Goal: Transaction & Acquisition: Purchase product/service

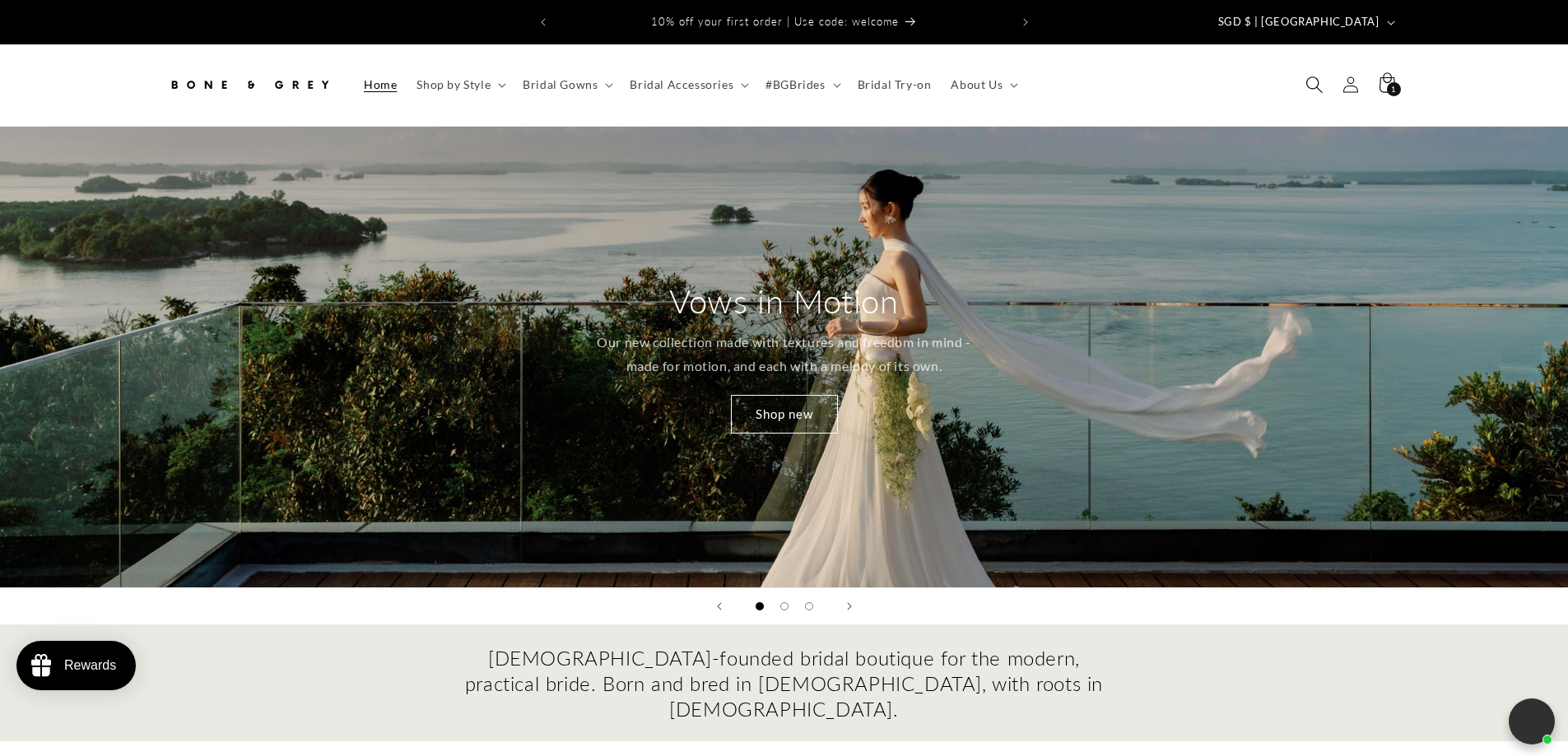
click at [1312, 83] on span "Search" at bounding box center [1314, 85] width 36 height 36
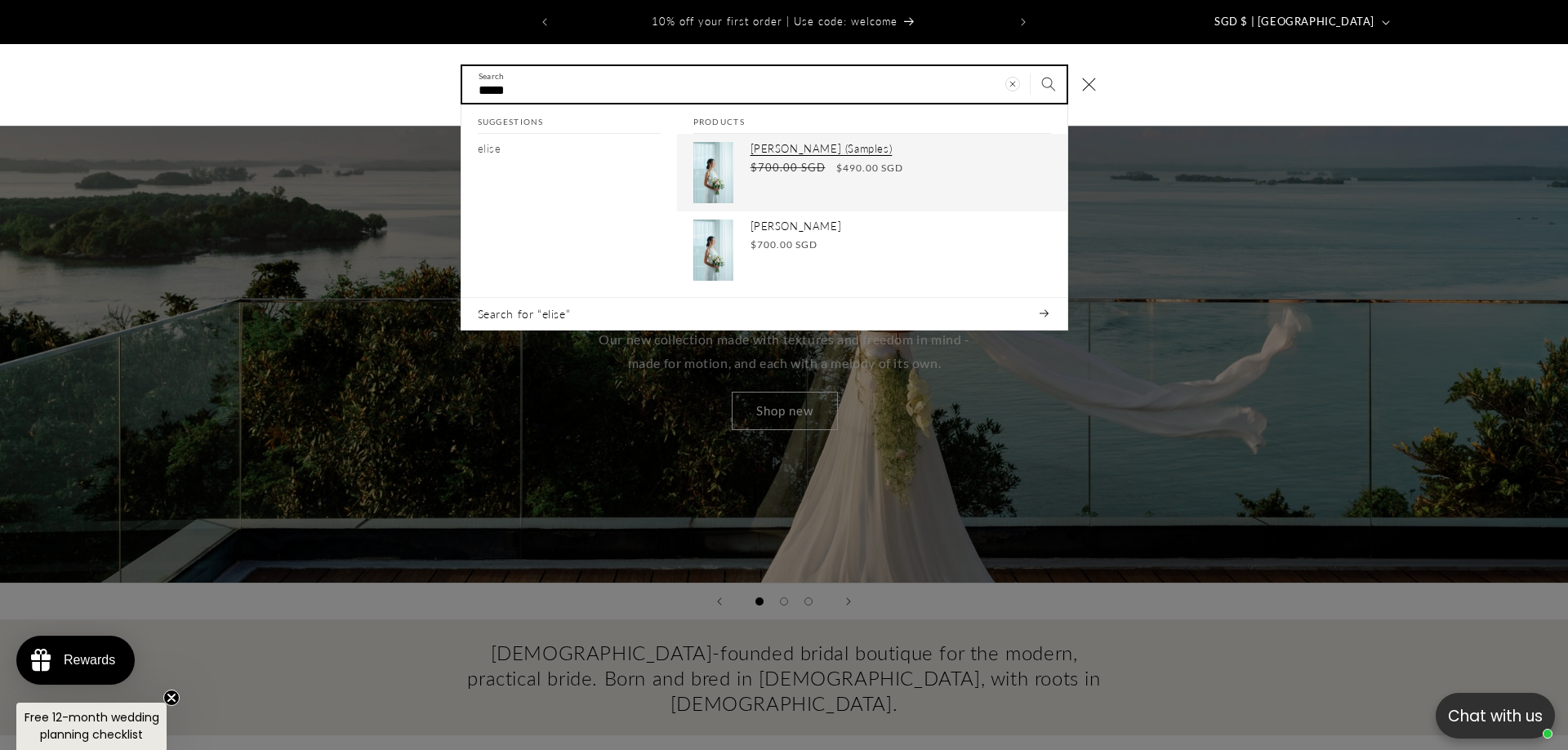
type input "*****"
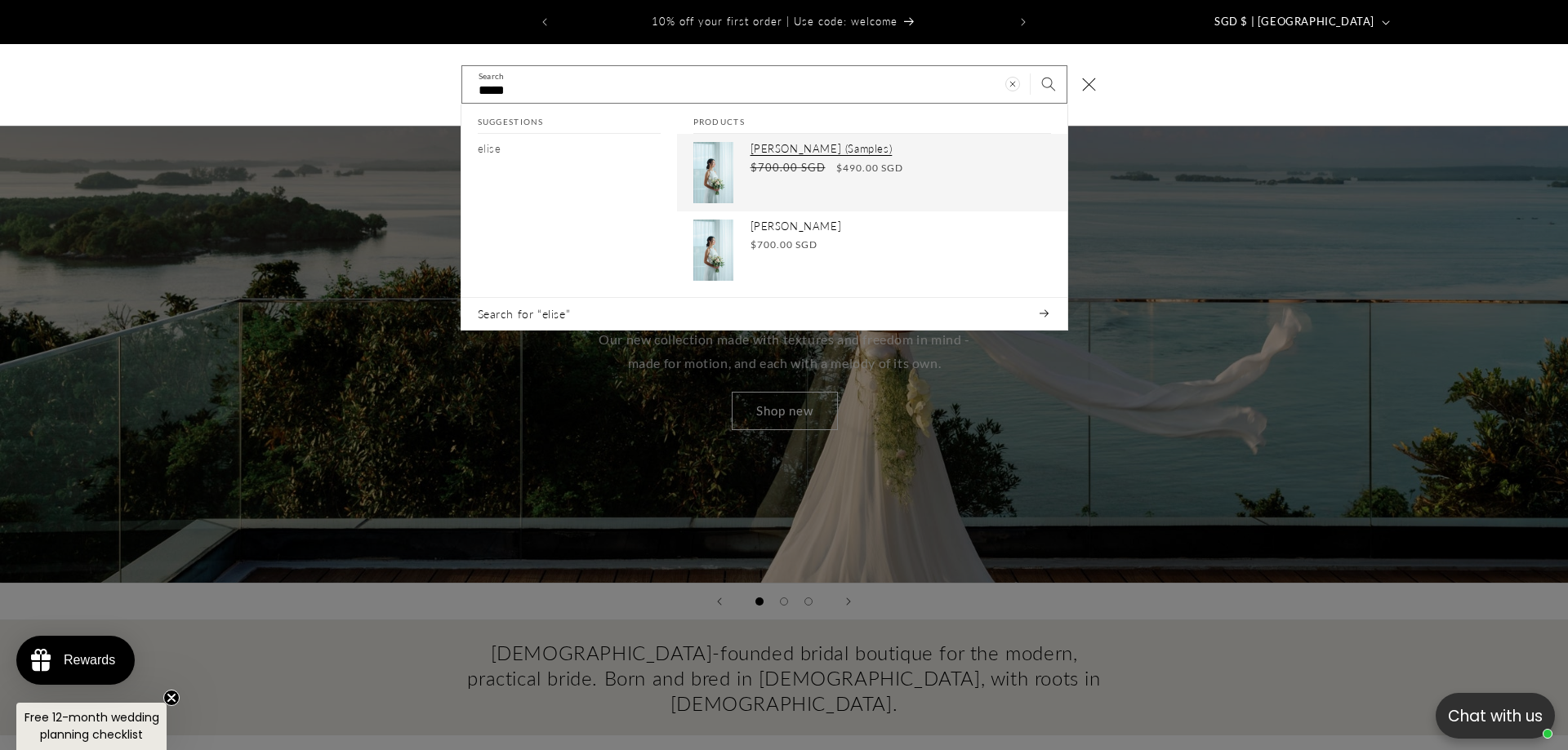
click at [785, 160] on s "$700.00 SGD" at bounding box center [787, 168] width 75 height 16
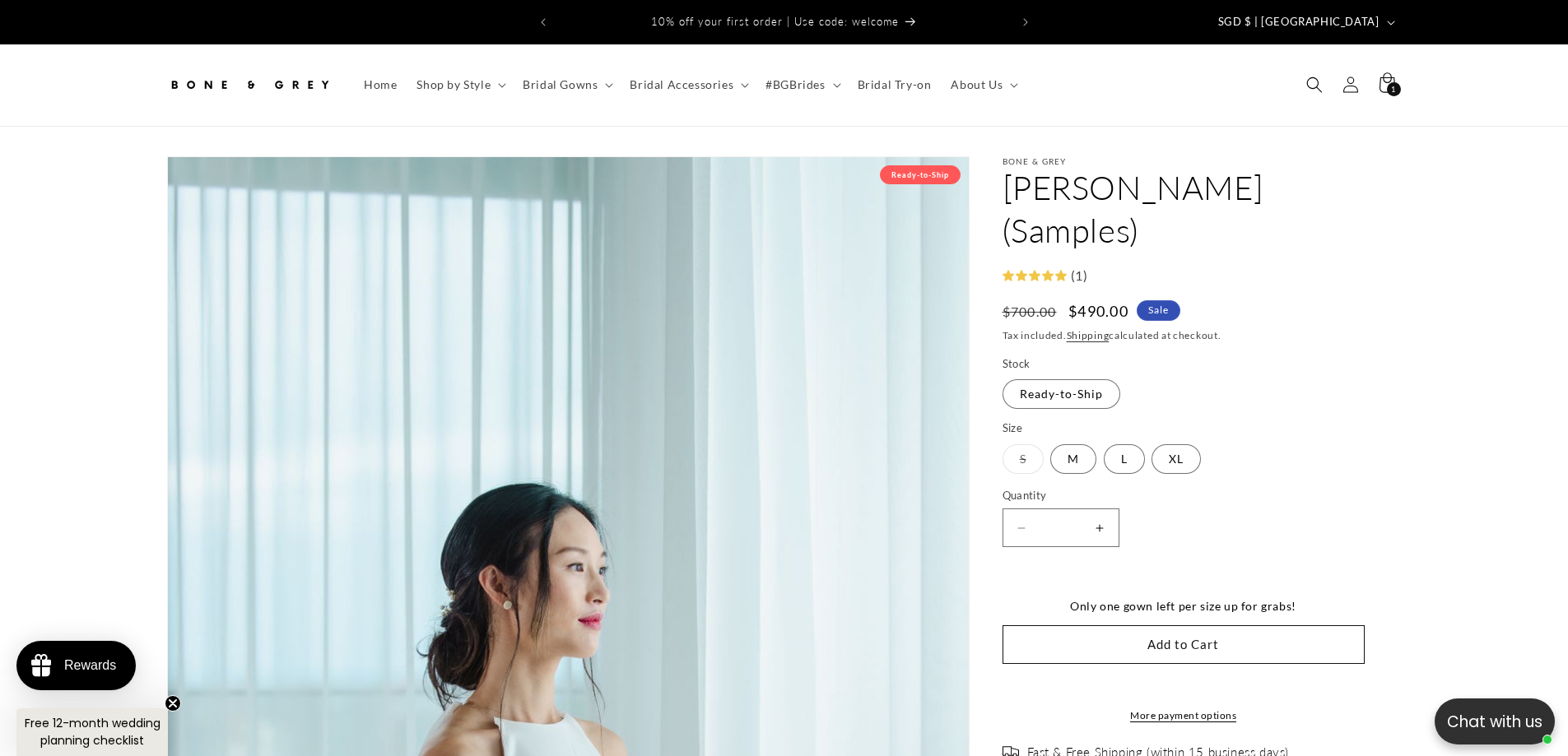
click at [1360, 509] on div "Decrease quantity for Elise (Samples) * Increase quantity for Elise (Samples)" at bounding box center [1183, 528] width 362 height 39
